Goal: Obtain resource: Obtain resource

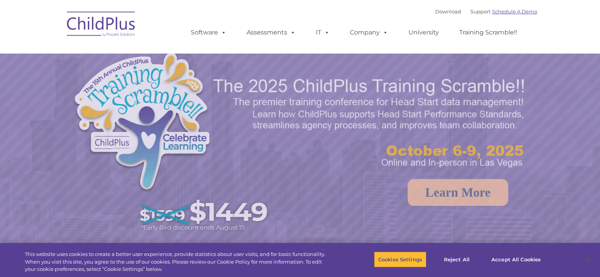
select select "MEDIUM"
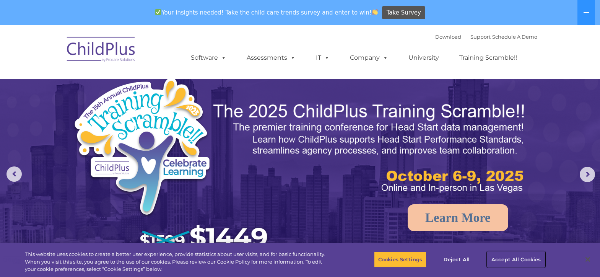
click at [513, 257] on button "Accept All Cookies" at bounding box center [516, 259] width 58 height 16
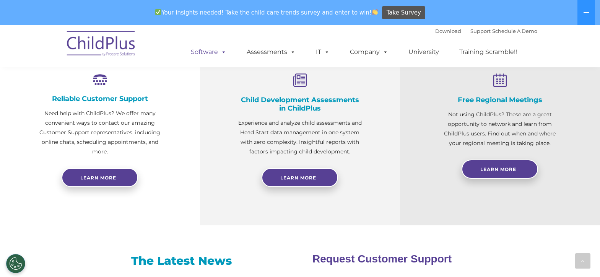
scroll to position [297, 0]
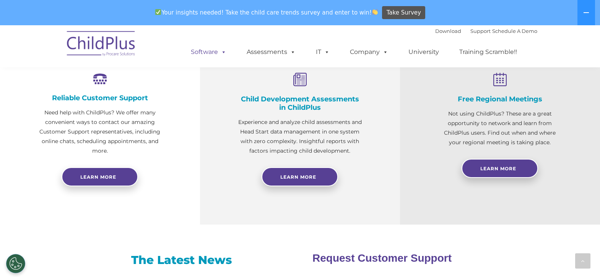
click at [212, 55] on link "Software" at bounding box center [208, 51] width 51 height 15
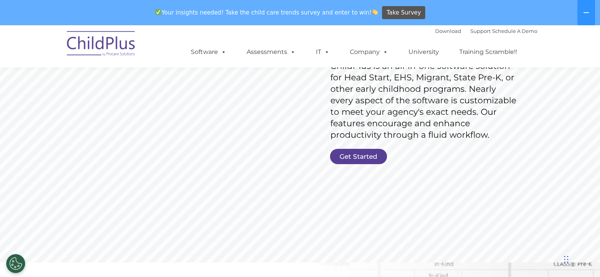
scroll to position [133, 0]
click at [363, 151] on link "Get Started" at bounding box center [358, 156] width 57 height 15
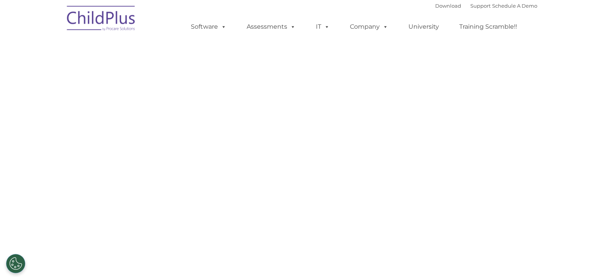
select select "MEDIUM"
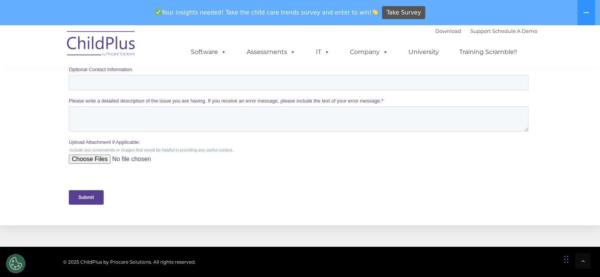
scroll to position [416, 0]
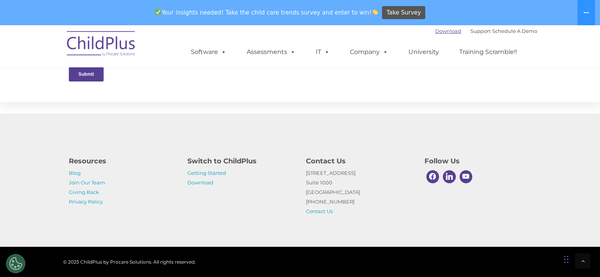
click at [435, 30] on link "Download" at bounding box center [448, 31] width 26 height 6
drag, startPoint x: 642, startPoint y: -255, endPoint x: 400, endPoint y: 79, distance: 412.2
click at [400, 77] on div "Submit" at bounding box center [299, 74] width 463 height 28
